Goal: Task Accomplishment & Management: Use online tool/utility

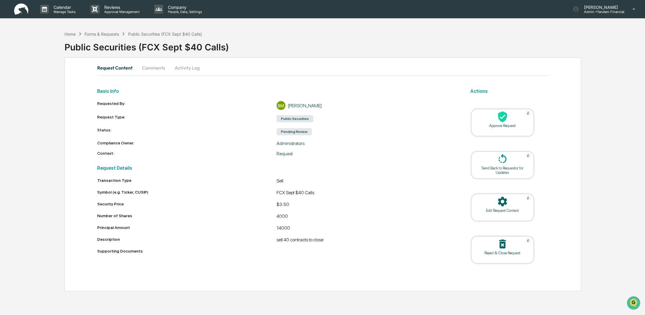
click at [497, 124] on div "Approve Request" at bounding box center [502, 125] width 53 height 4
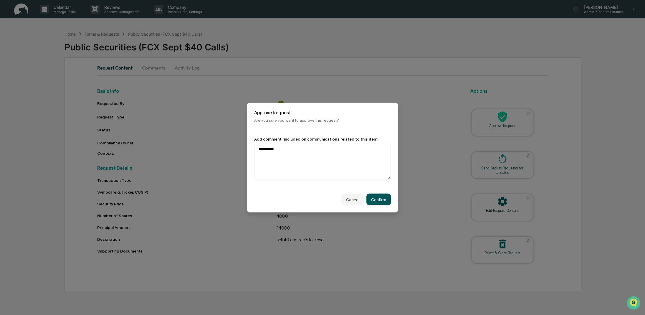
type textarea "**********"
click at [383, 200] on button "Confirm" at bounding box center [378, 199] width 24 height 12
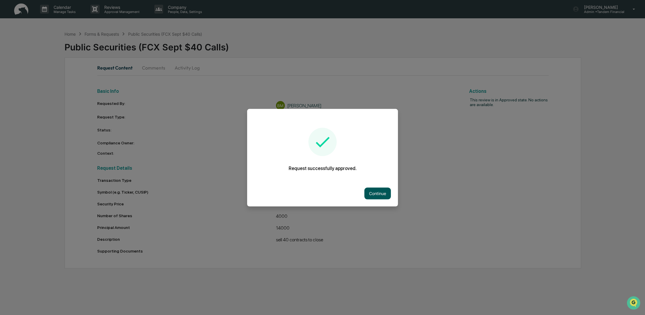
click at [377, 193] on button "Continue" at bounding box center [377, 193] width 26 height 12
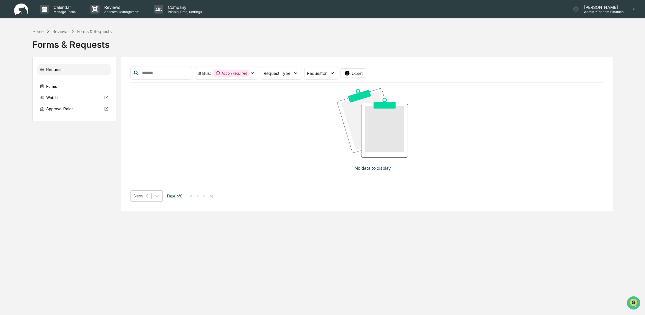
click at [74, 137] on div "Requests Forms Watchlist Approval Roles Status : Action Required Select/Deselec…" at bounding box center [322, 134] width 580 height 154
click at [175, 49] on div "Forms & Requests" at bounding box center [322, 41] width 580 height 15
click at [60, 30] on div "Reviews" at bounding box center [60, 31] width 16 height 5
click at [193, 42] on div "Forms & Requests" at bounding box center [322, 41] width 580 height 15
click at [256, 73] on icon at bounding box center [252, 73] width 6 height 6
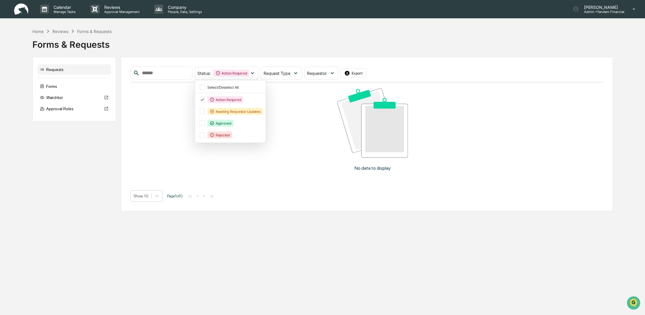
click at [243, 41] on div "Forms & Requests" at bounding box center [322, 41] width 580 height 15
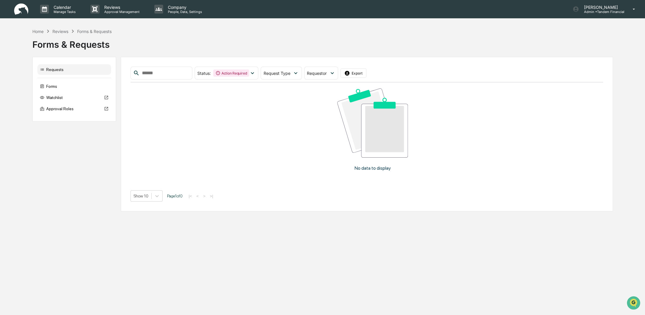
drag, startPoint x: 78, startPoint y: 163, endPoint x: 18, endPoint y: 138, distance: 65.2
click at [78, 163] on div "Requests Forms Watchlist Approval Roles Status : Action Required Select/Deselec…" at bounding box center [322, 134] width 580 height 154
click at [33, 29] on div "Home" at bounding box center [37, 31] width 11 height 5
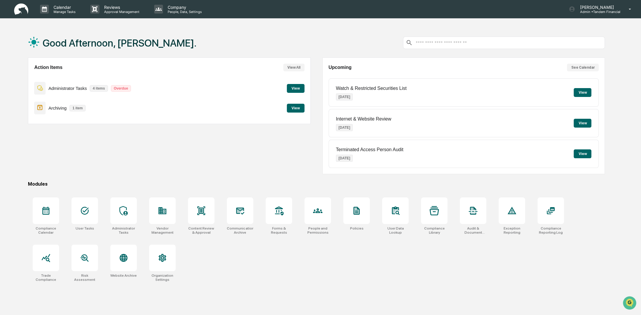
click at [183, 155] on div "Action Items View All Administrator Tasks 4 items Overdue View Archiving 1 item…" at bounding box center [169, 115] width 283 height 117
click at [298, 110] on button "View" at bounding box center [296, 108] width 18 height 9
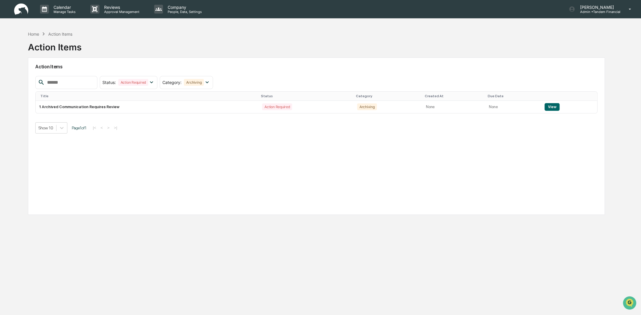
click at [283, 60] on div "Action Items" at bounding box center [316, 67] width 563 height 14
click at [546, 108] on button "View" at bounding box center [552, 107] width 15 height 8
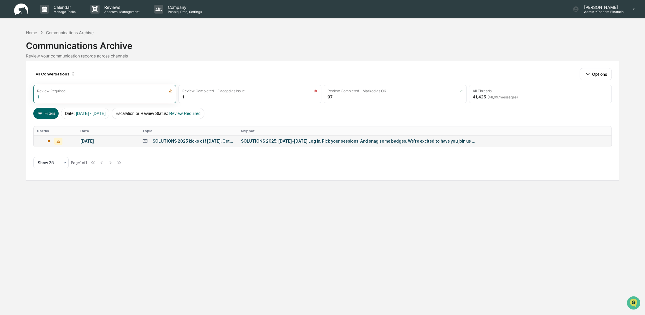
click at [308, 142] on div "SOLUTIONS 2025: [DATE]–[DATE] Log in. Pick your sessions. And snag some badges.…" at bounding box center [358, 141] width 235 height 5
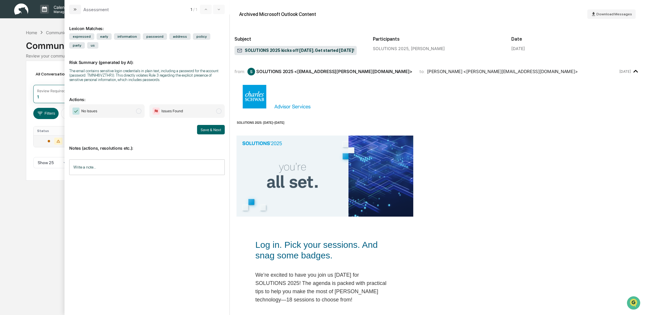
click at [100, 169] on input "Write a note..." at bounding box center [146, 167] width 155 height 16
click at [216, 218] on button "Save" at bounding box center [217, 215] width 16 height 9
click at [140, 111] on span "modal" at bounding box center [138, 110] width 5 height 5
click at [209, 126] on button "Save & Next" at bounding box center [211, 129] width 28 height 9
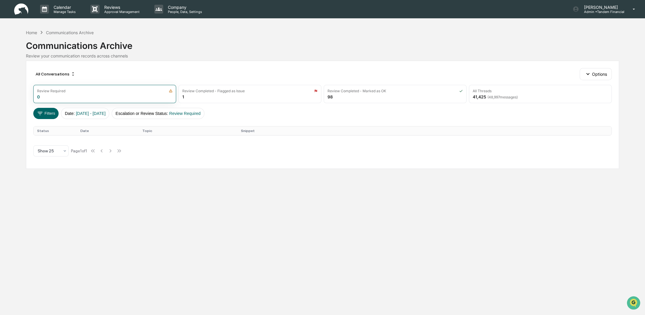
click at [263, 44] on div "Communications Archive" at bounding box center [322, 43] width 593 height 15
click at [30, 32] on div "Home" at bounding box center [31, 32] width 11 height 5
